Goal: Communication & Community: Answer question/provide support

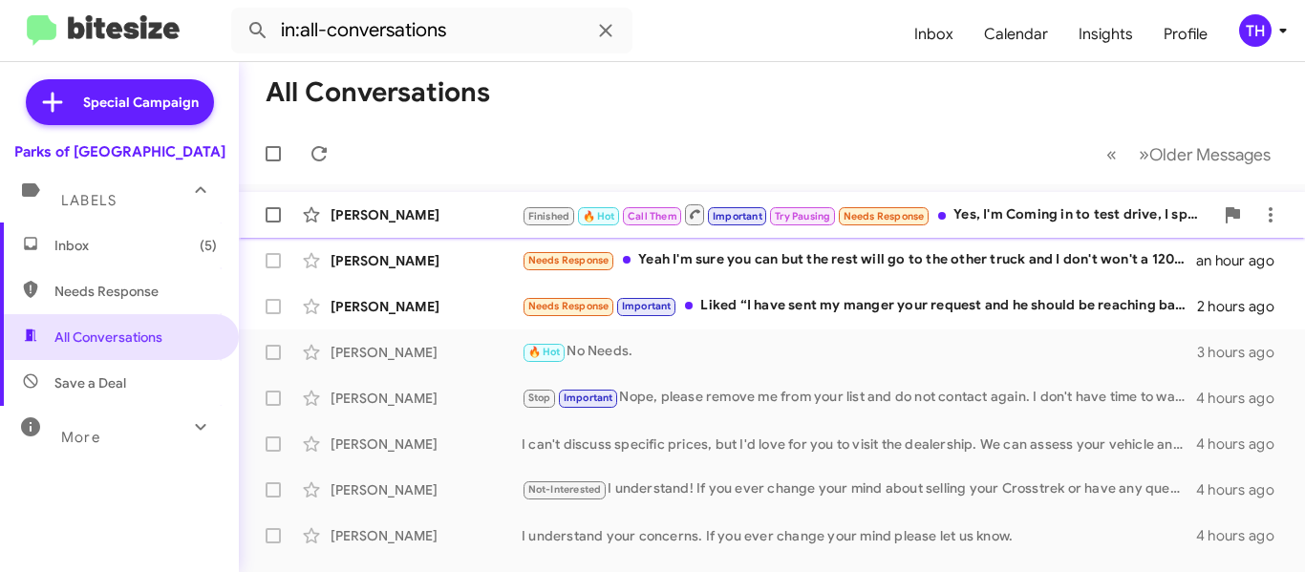
click at [1015, 218] on div "Finished 🔥 Hot Call Them Important Try Pausing Needs Response Yes, I'm Coming i…" at bounding box center [868, 215] width 692 height 24
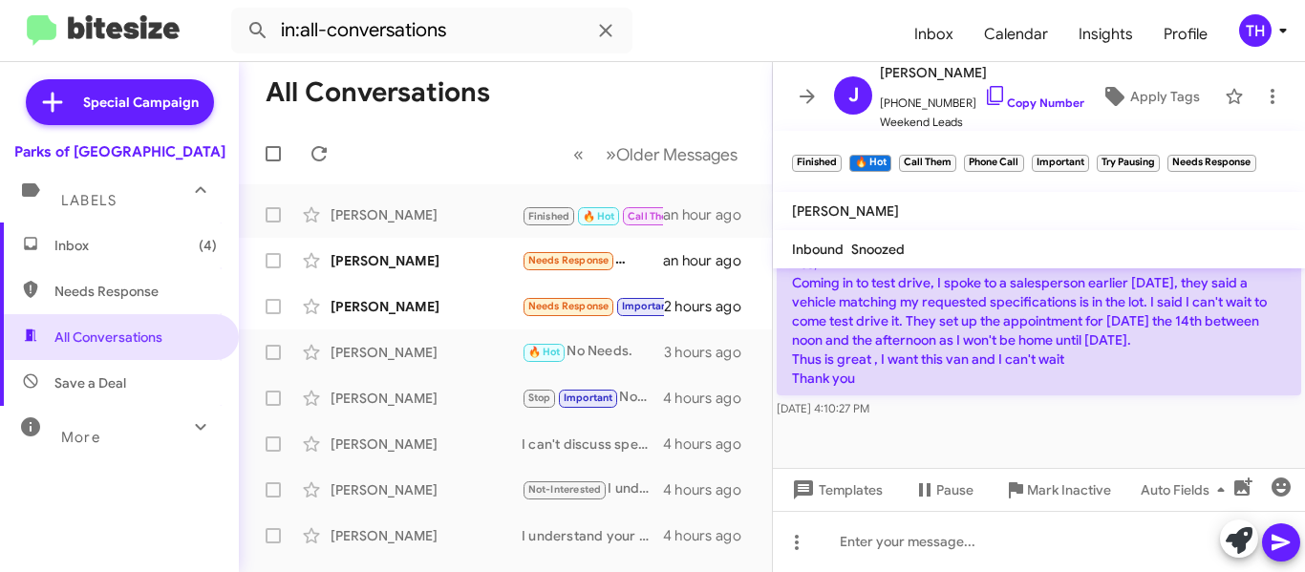
scroll to position [1745, 0]
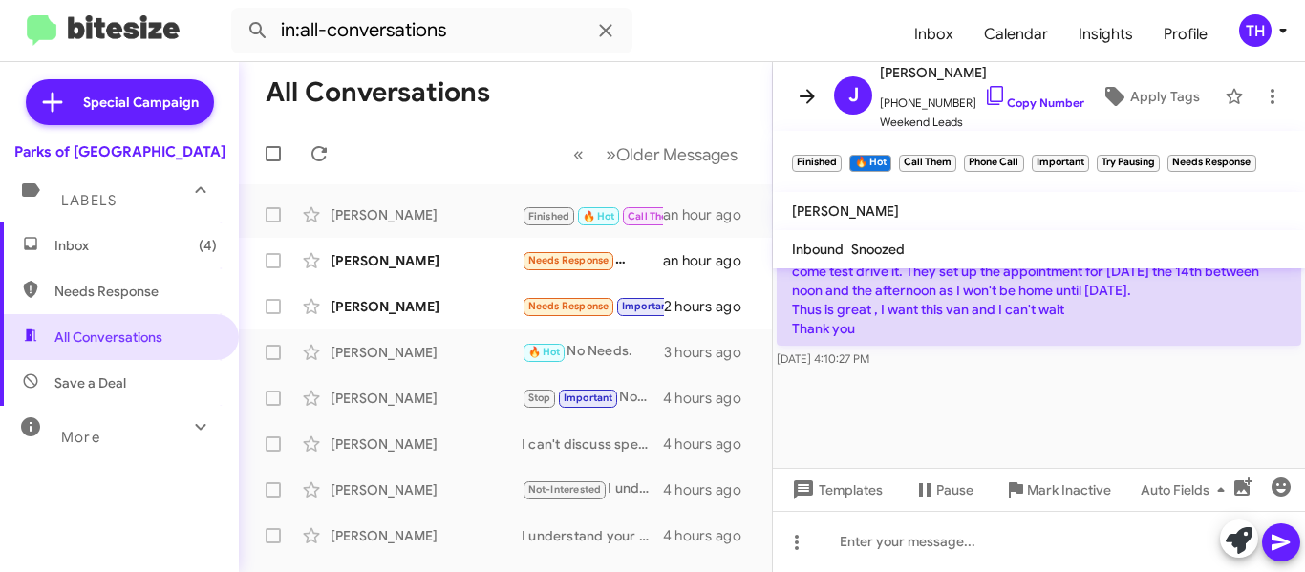
click at [809, 113] on button at bounding box center [807, 96] width 38 height 38
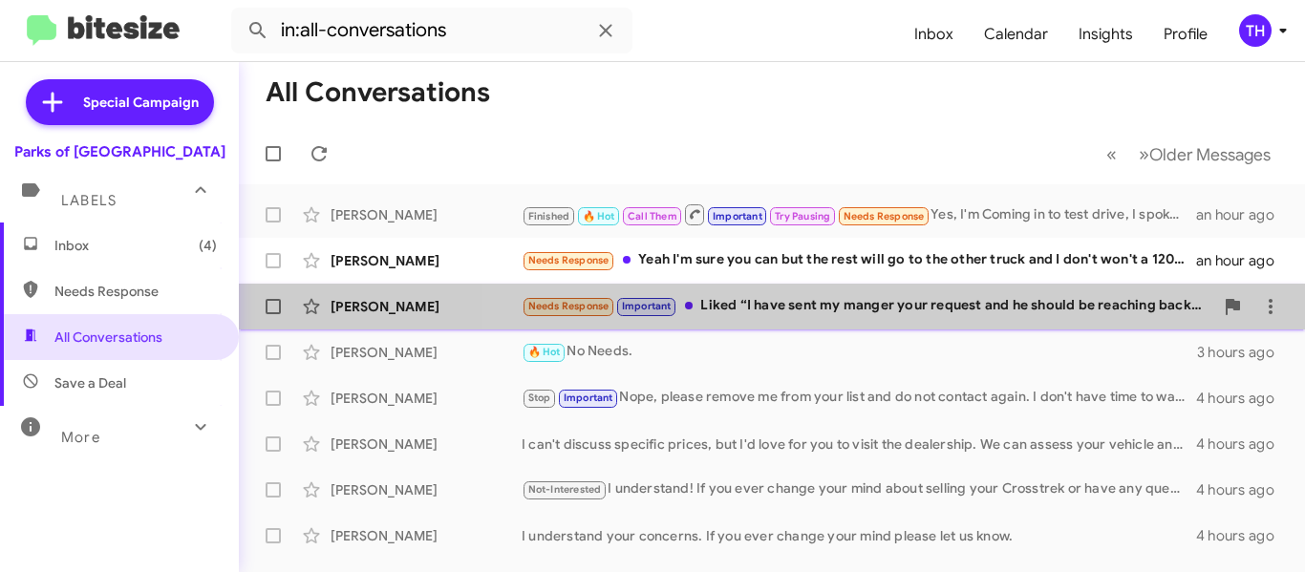
click at [873, 309] on div "Needs Response Important Liked “I have sent my manger your request and he shoul…" at bounding box center [868, 306] width 692 height 22
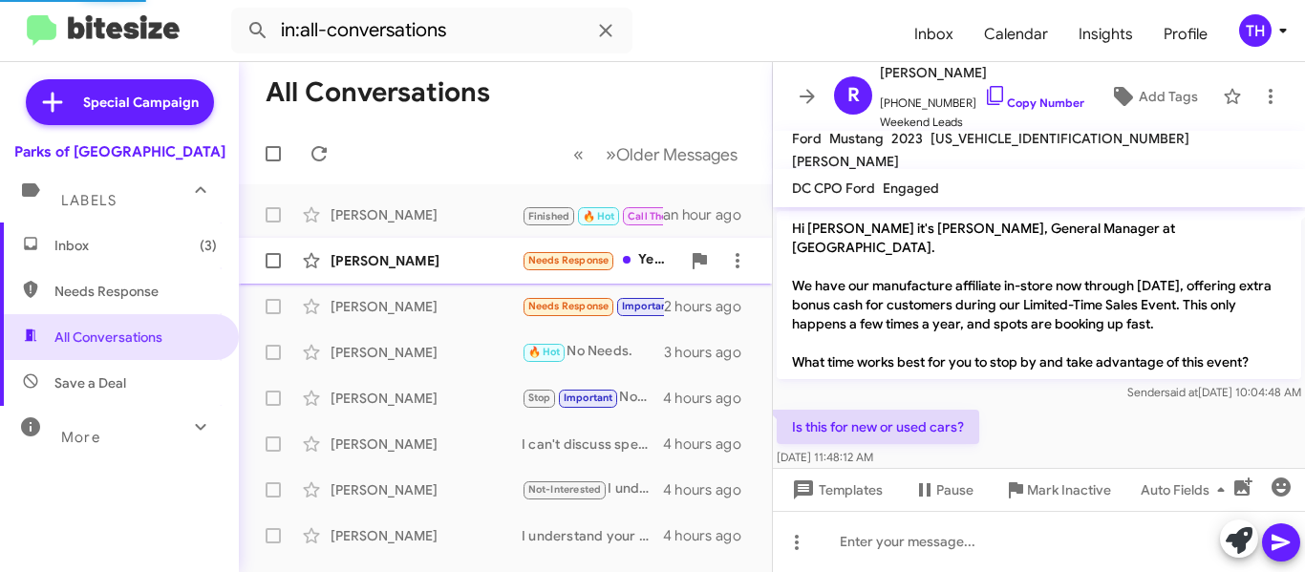
scroll to position [814, 0]
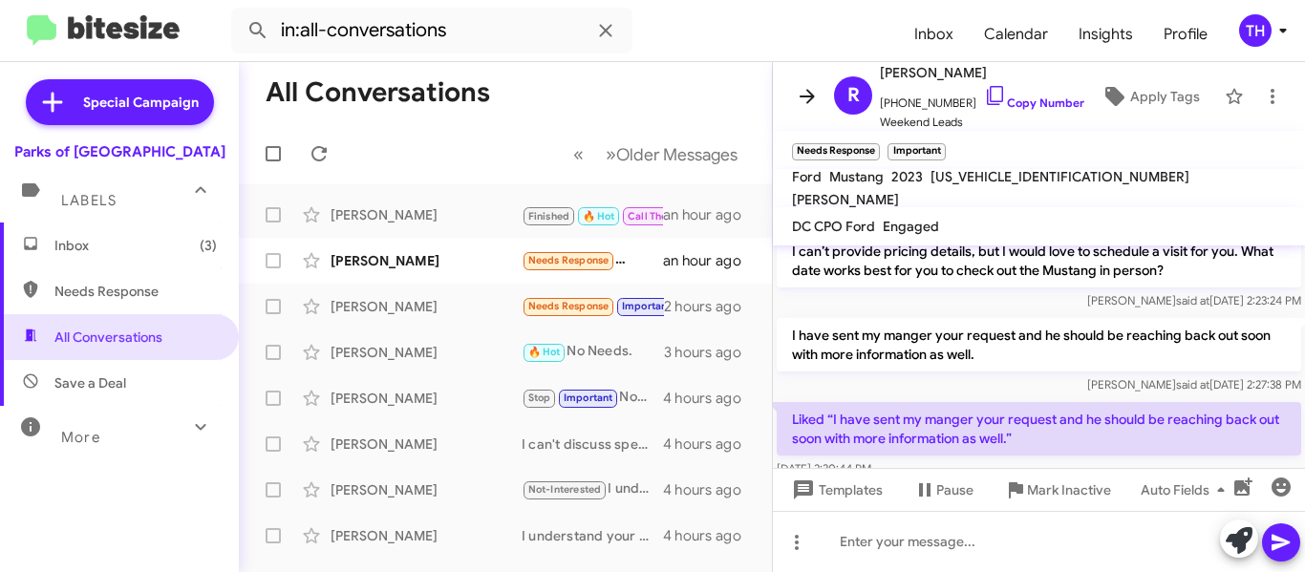
click at [799, 102] on icon at bounding box center [807, 96] width 23 height 23
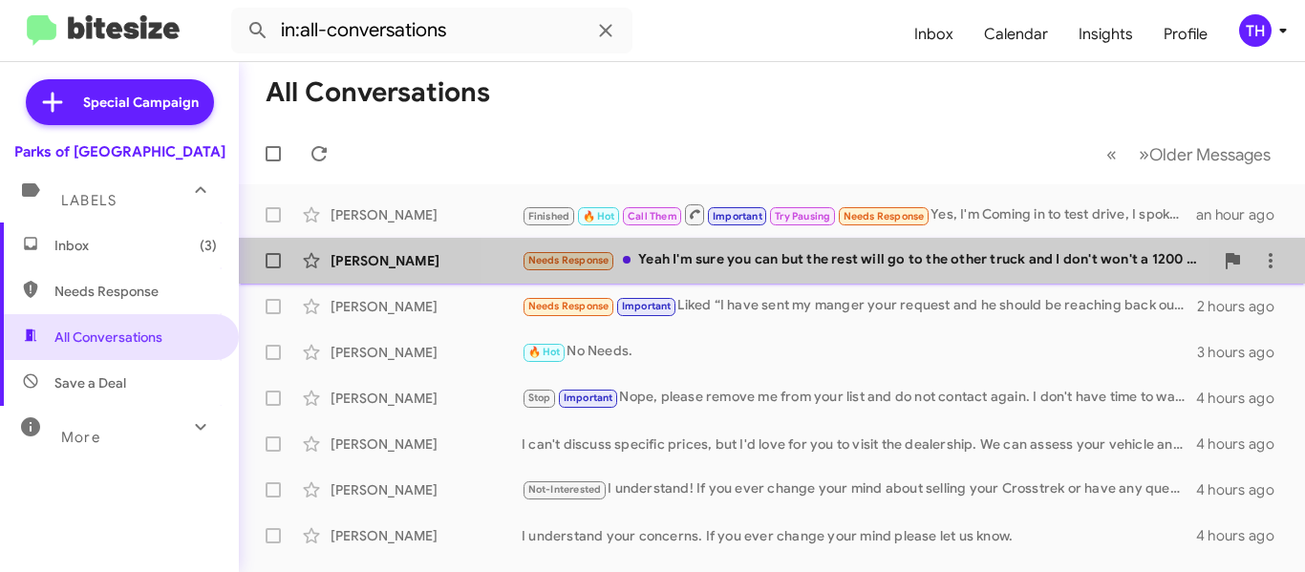
click at [821, 267] on div "Needs Response Yeah I'm sure you can but the rest will go to the other truck an…" at bounding box center [868, 260] width 692 height 22
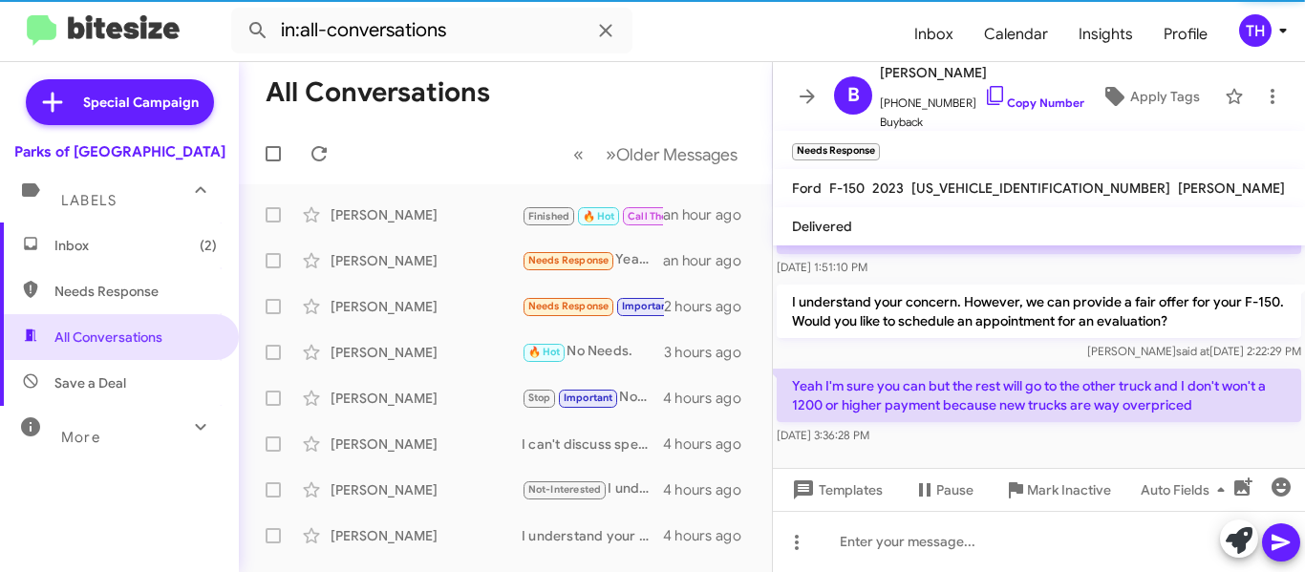
scroll to position [196, 0]
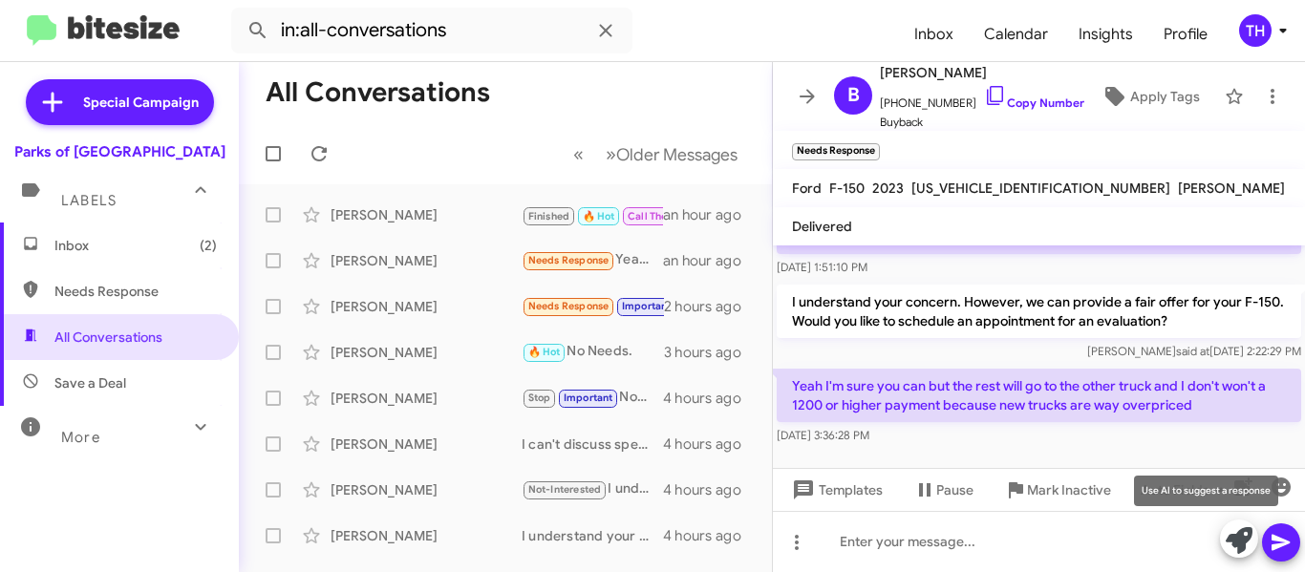
click at [1231, 538] on icon at bounding box center [1239, 540] width 27 height 27
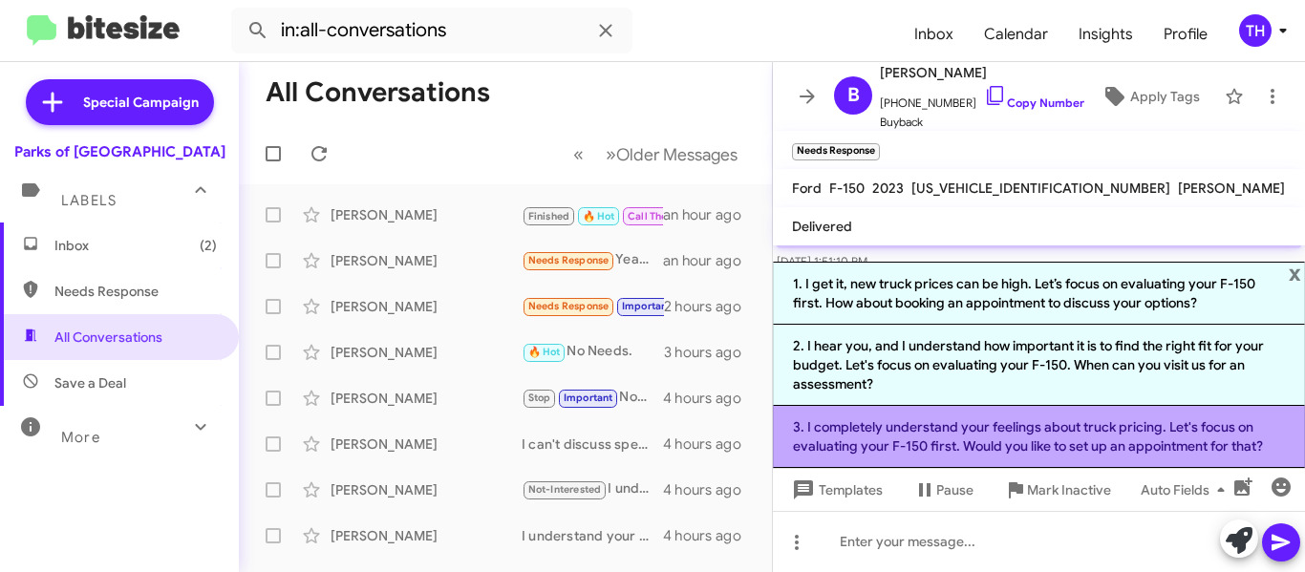
click at [871, 413] on li "3. I completely understand your feelings about truck pricing. Let's focus on ev…" at bounding box center [1039, 437] width 532 height 62
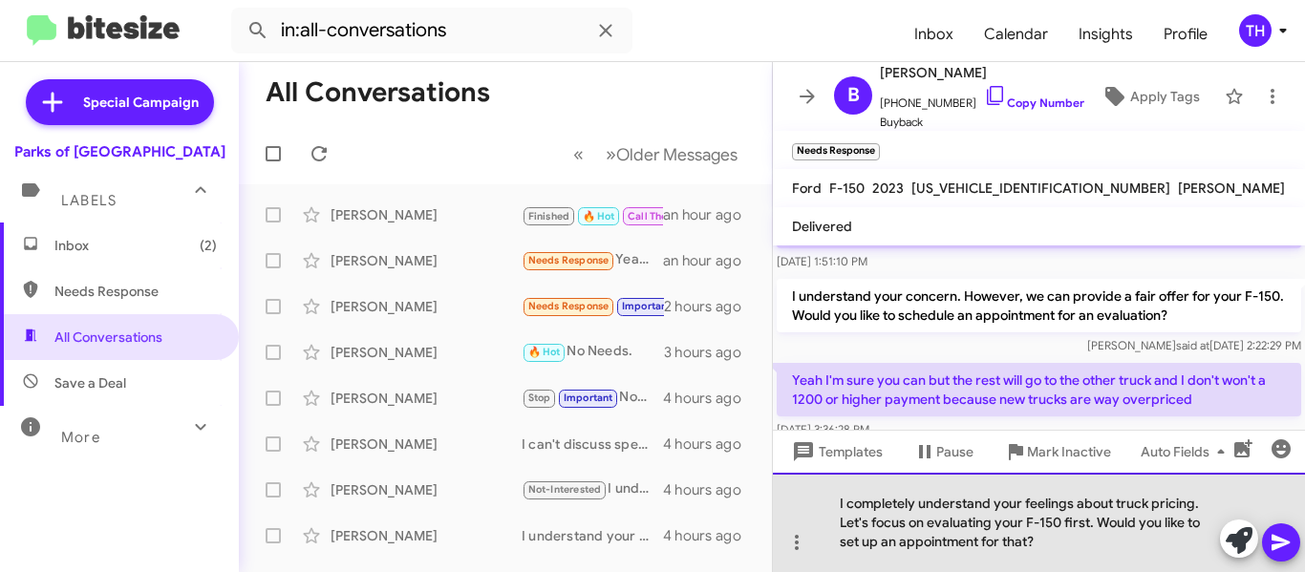
click at [1056, 541] on div "I completely understand your feelings about truck pricing. Let's focus on evalu…" at bounding box center [1039, 522] width 532 height 99
click at [1079, 535] on div "I completely understand your feelings about truck pricing. Let's focus on evalu…" at bounding box center [1039, 522] width 532 height 99
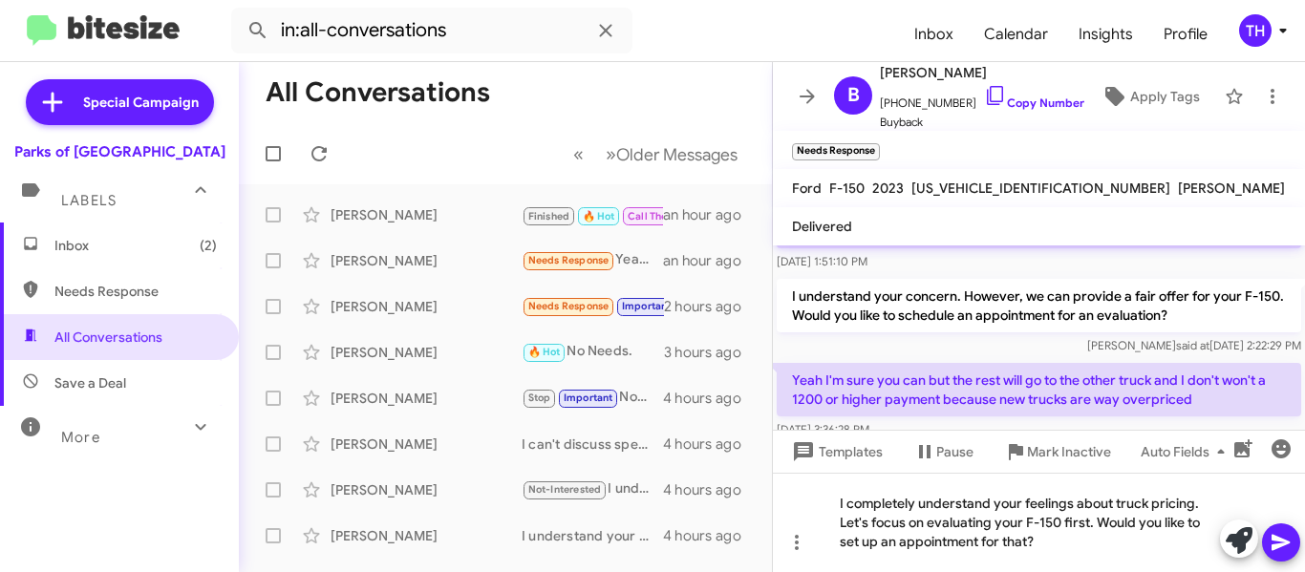
click at [1271, 535] on icon at bounding box center [1280, 542] width 23 height 23
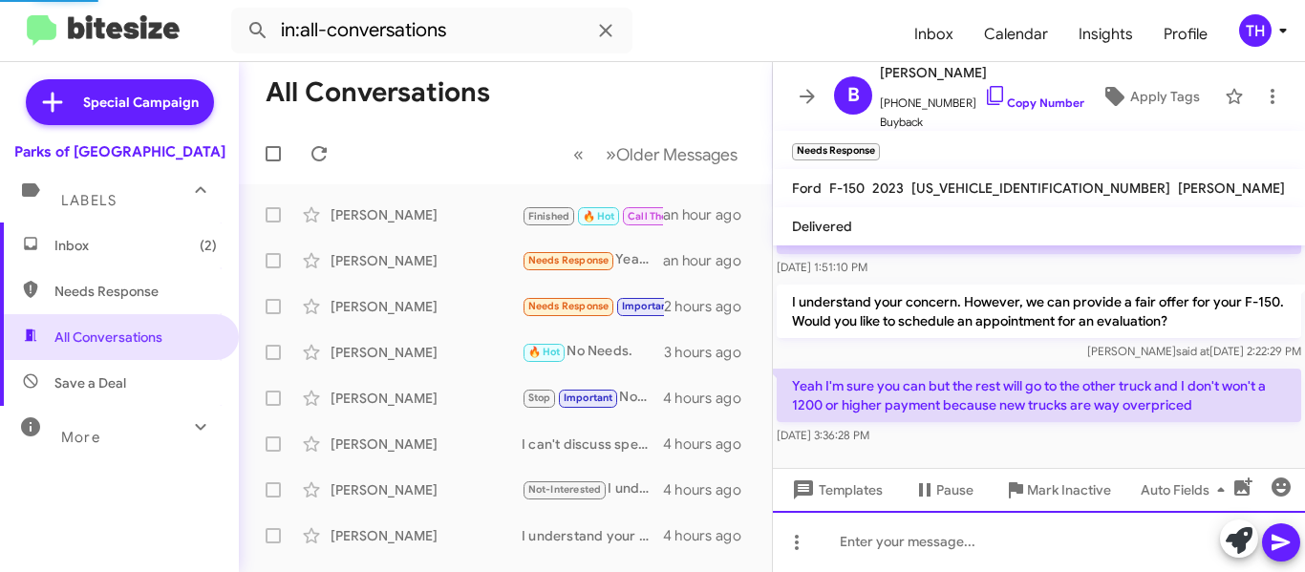
scroll to position [0, 0]
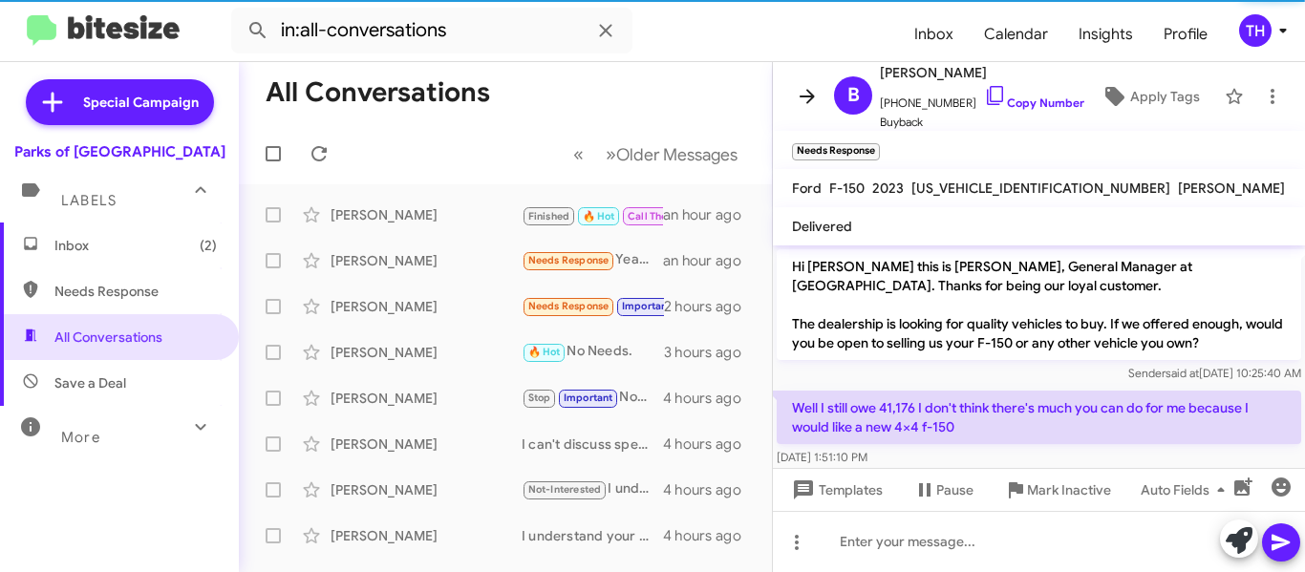
click at [809, 95] on icon at bounding box center [807, 96] width 23 height 23
